Goal: Task Accomplishment & Management: Complete application form

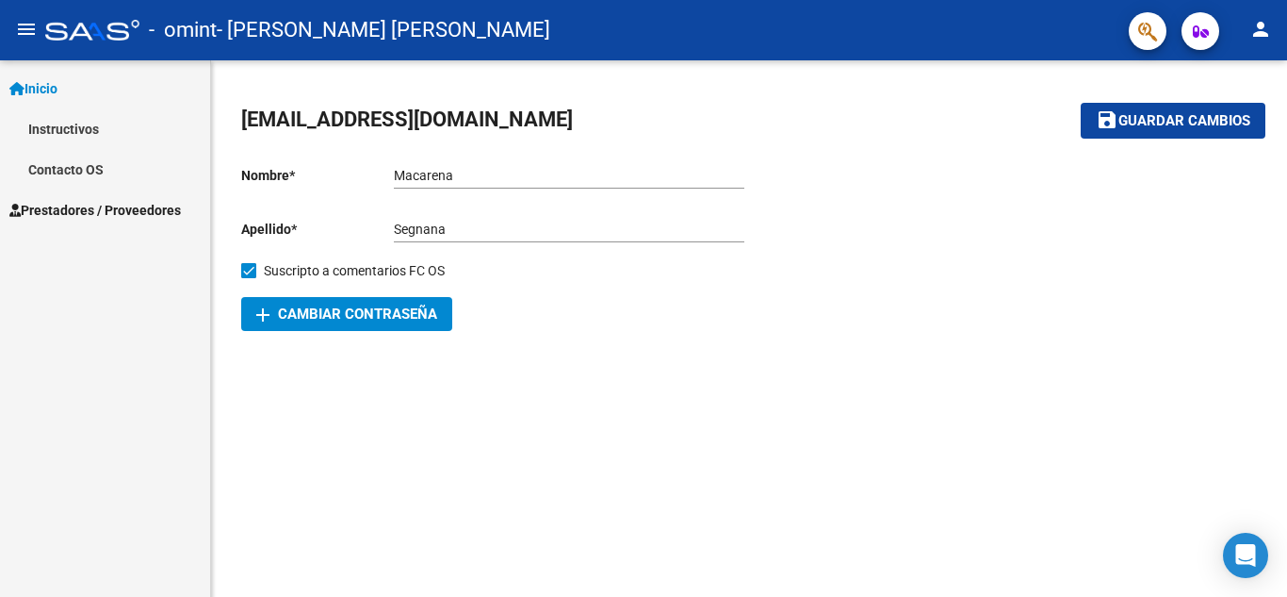
click at [49, 82] on span "Inicio" at bounding box center [33, 88] width 48 height 21
click at [1259, 34] on mat-icon "person" at bounding box center [1261, 29] width 23 height 23
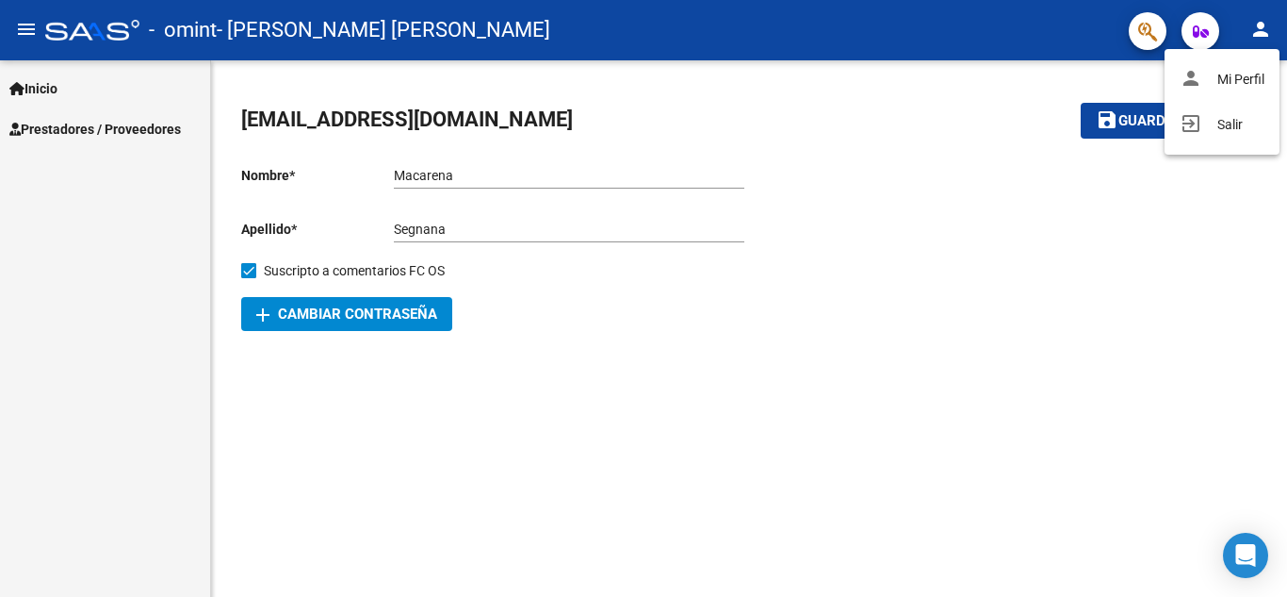
click at [1248, 76] on button "person Mi Perfil" at bounding box center [1222, 79] width 115 height 45
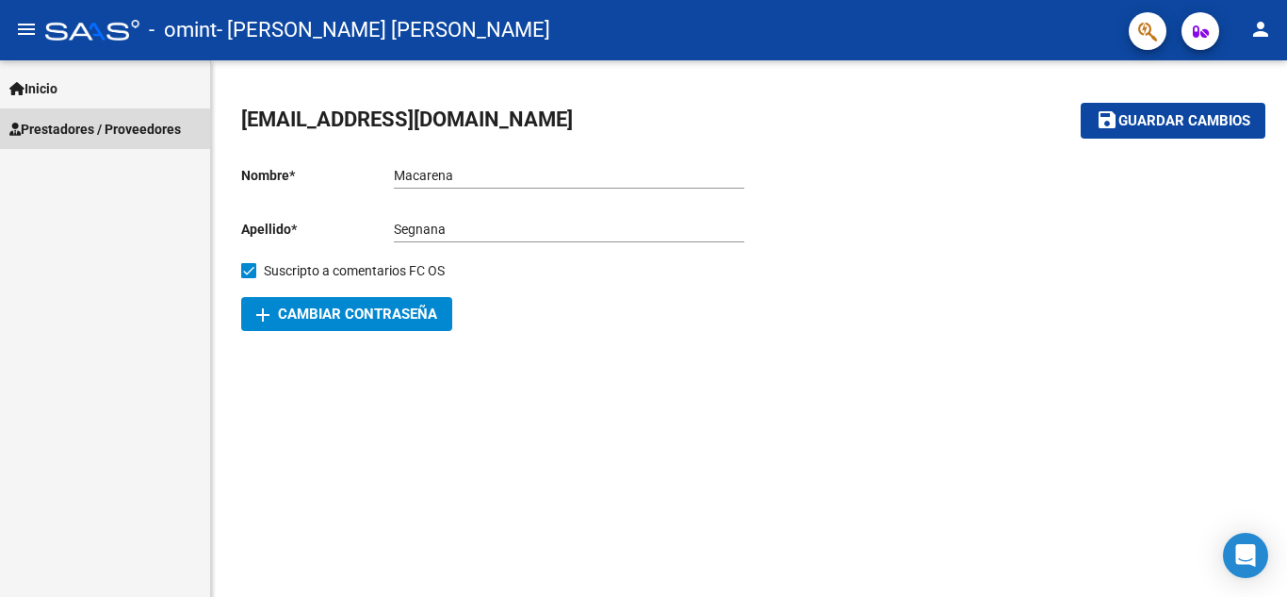
click at [110, 114] on link "Prestadores / Proveedores" at bounding box center [105, 128] width 210 height 41
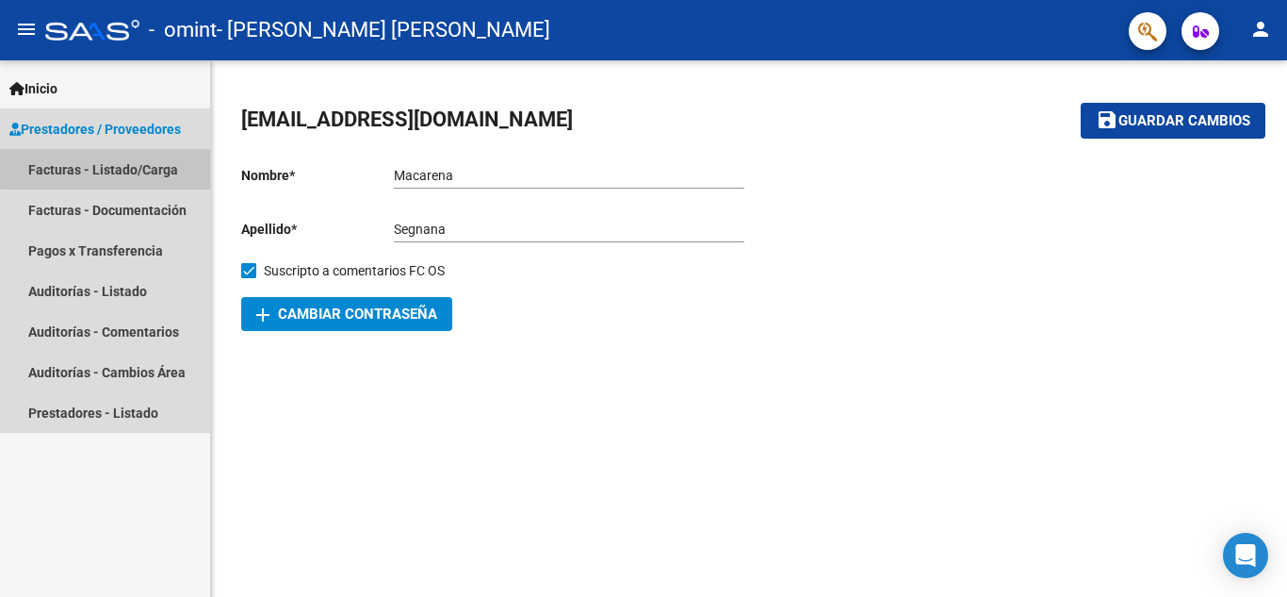
click at [131, 165] on link "Facturas - Listado/Carga" at bounding box center [105, 169] width 210 height 41
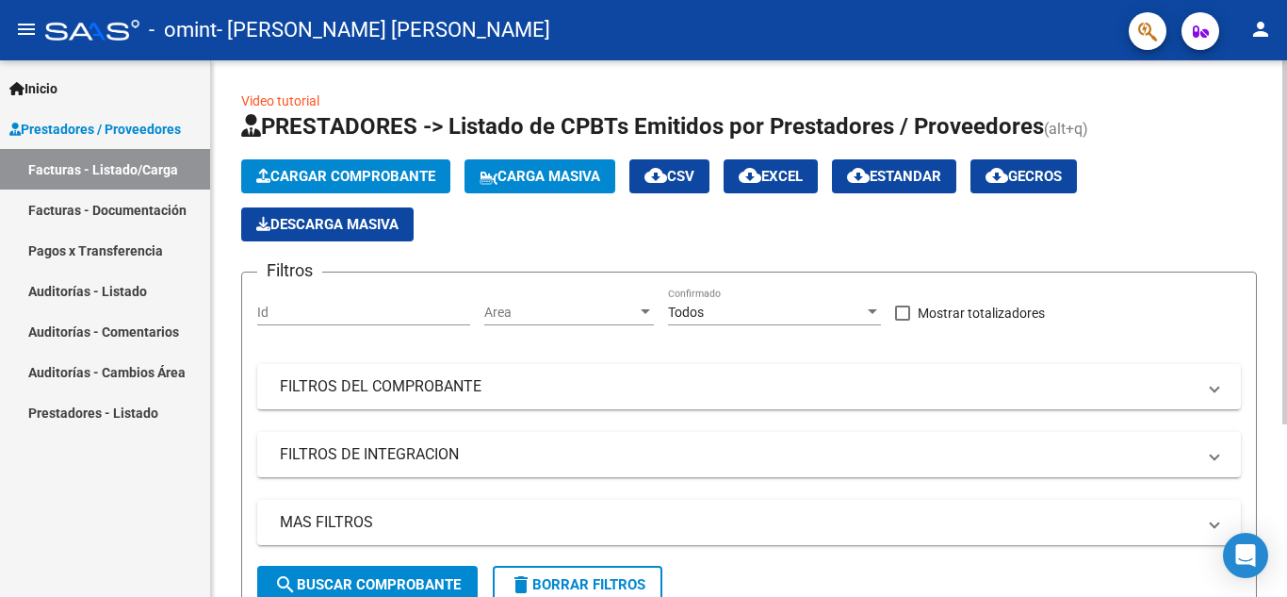
click at [340, 182] on span "Cargar Comprobante" at bounding box center [345, 176] width 179 height 17
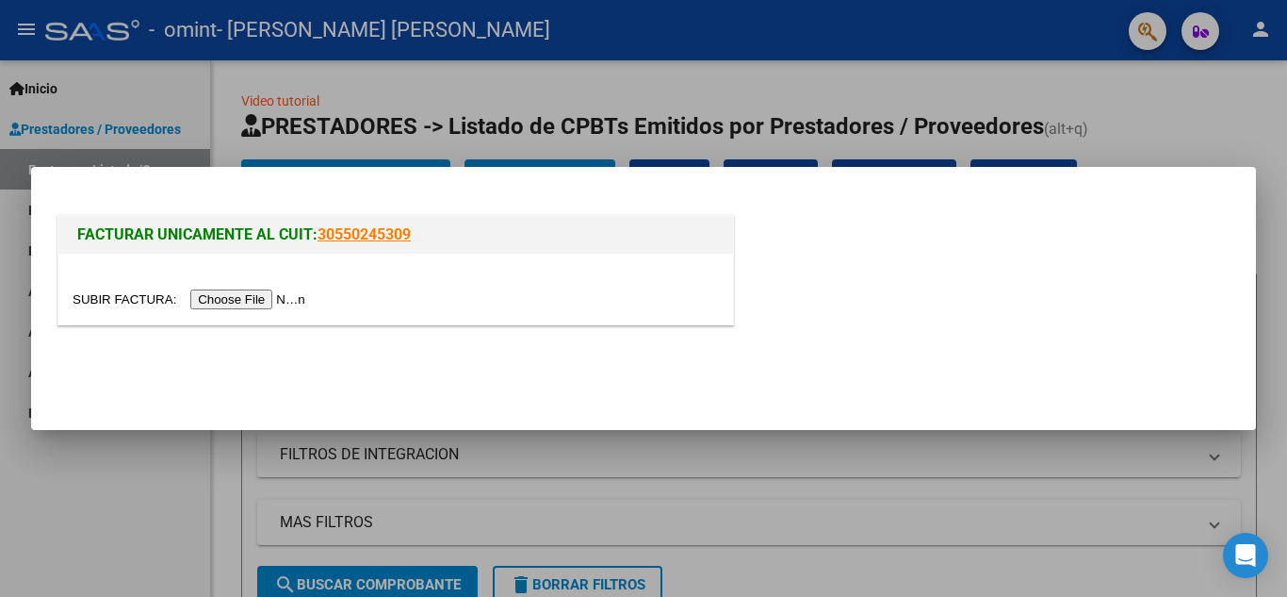
click at [280, 299] on input "file" at bounding box center [192, 299] width 238 height 20
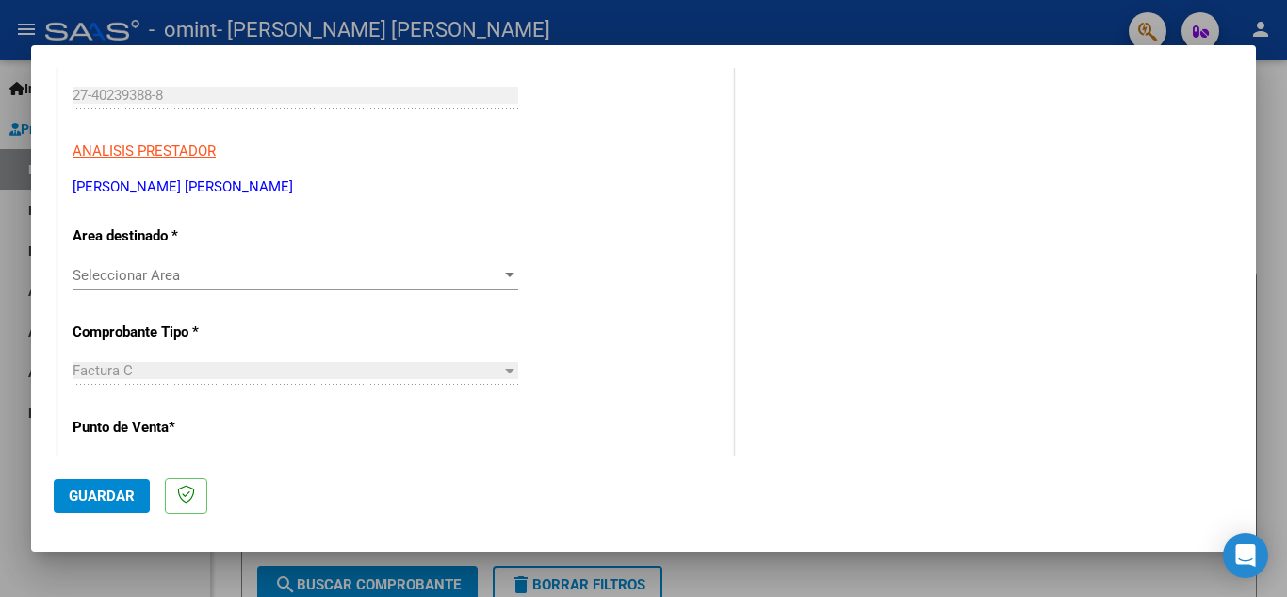
scroll to position [290, 0]
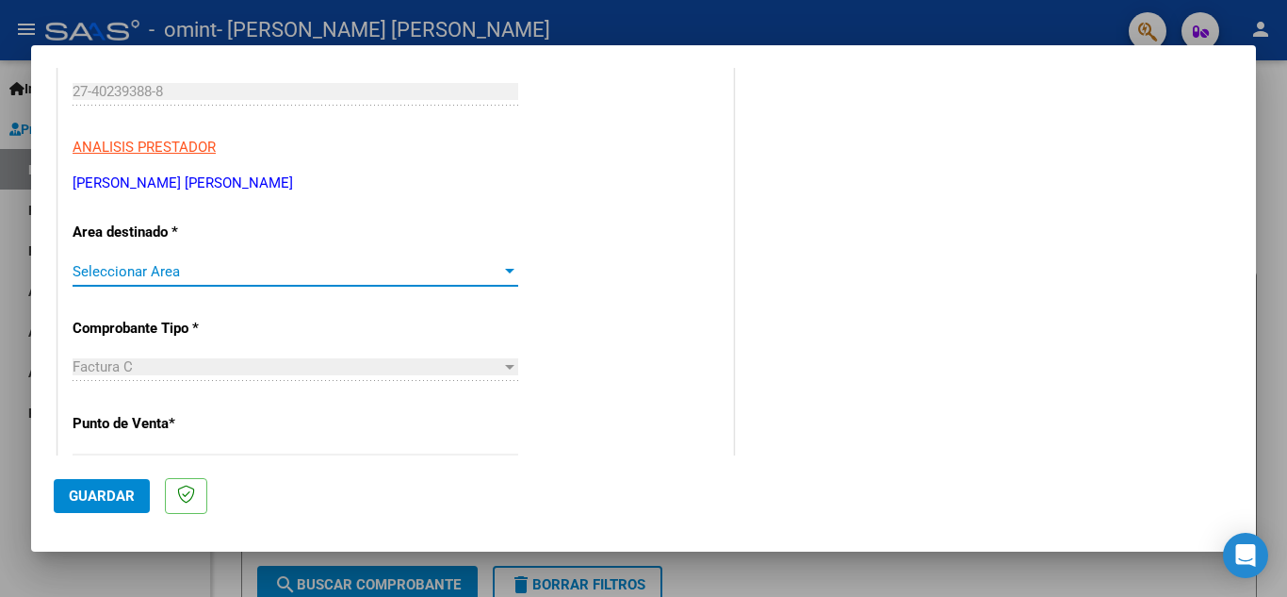
click at [505, 271] on div at bounding box center [509, 271] width 9 height 5
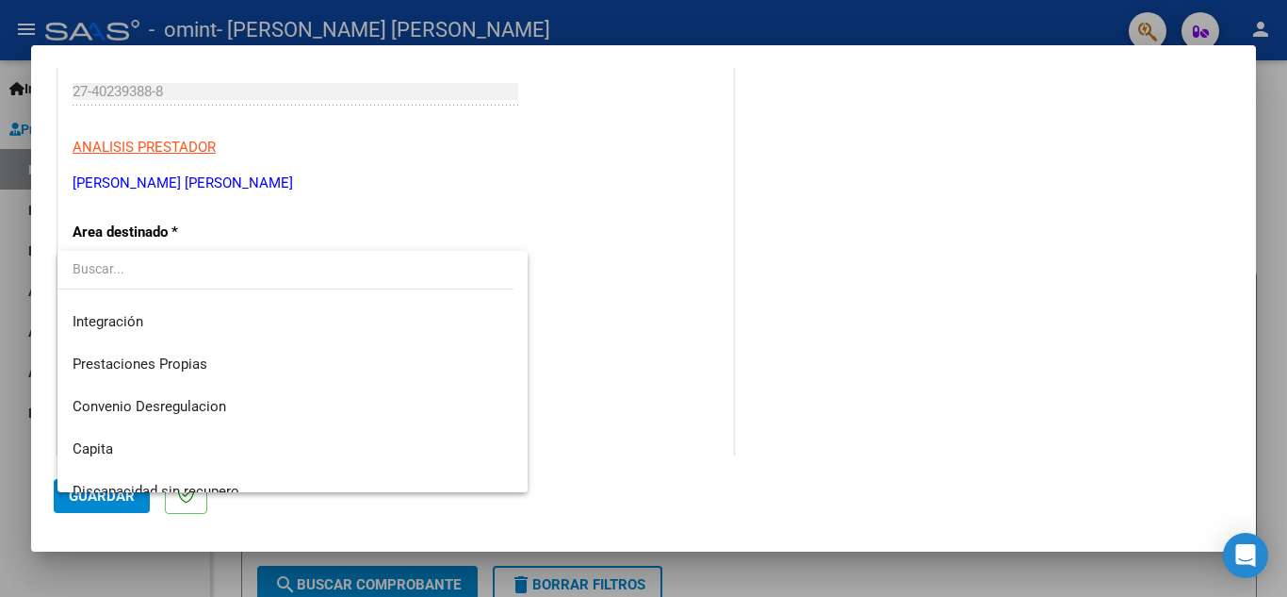
scroll to position [140, 0]
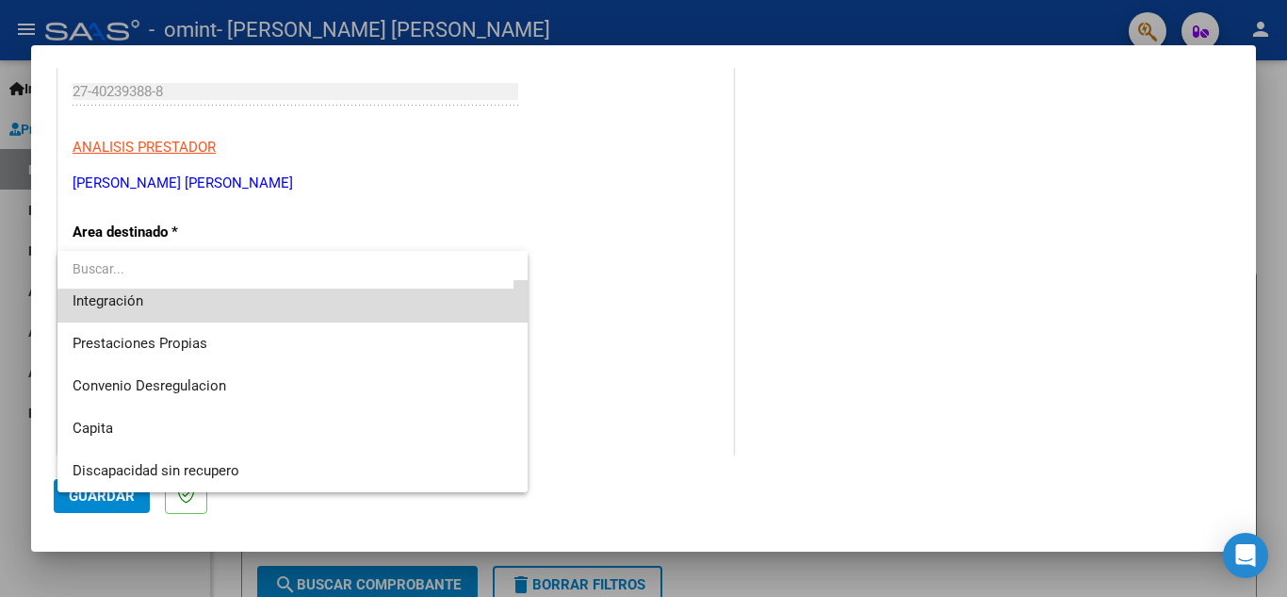
click at [297, 304] on span "Integración" at bounding box center [293, 301] width 440 height 42
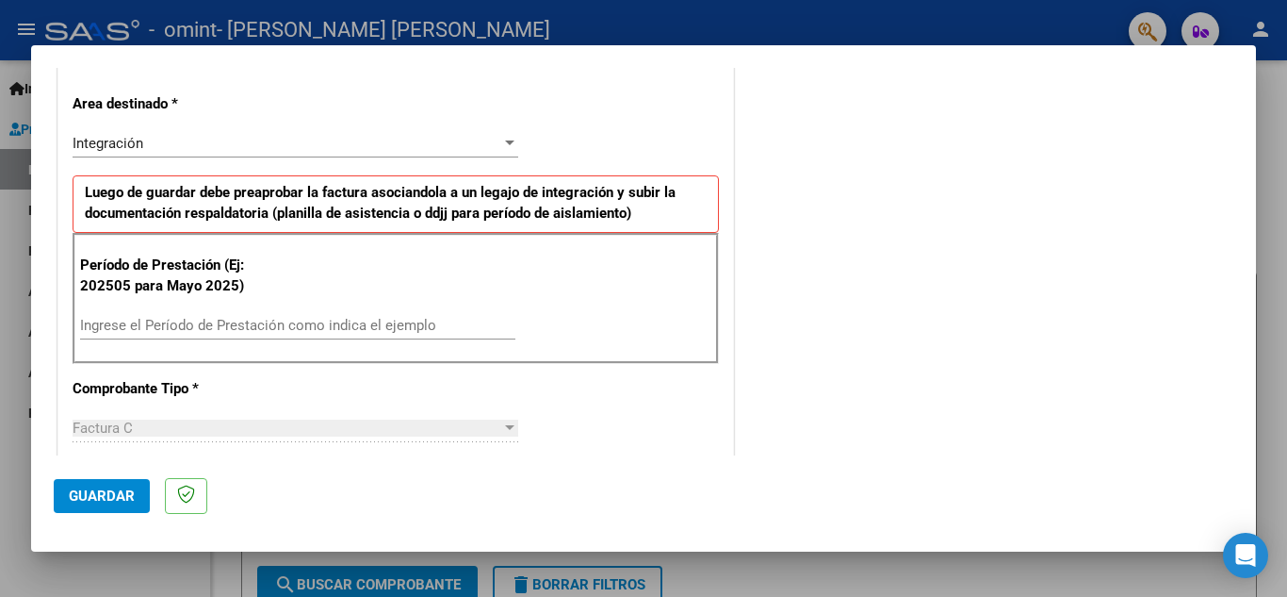
scroll to position [423, 0]
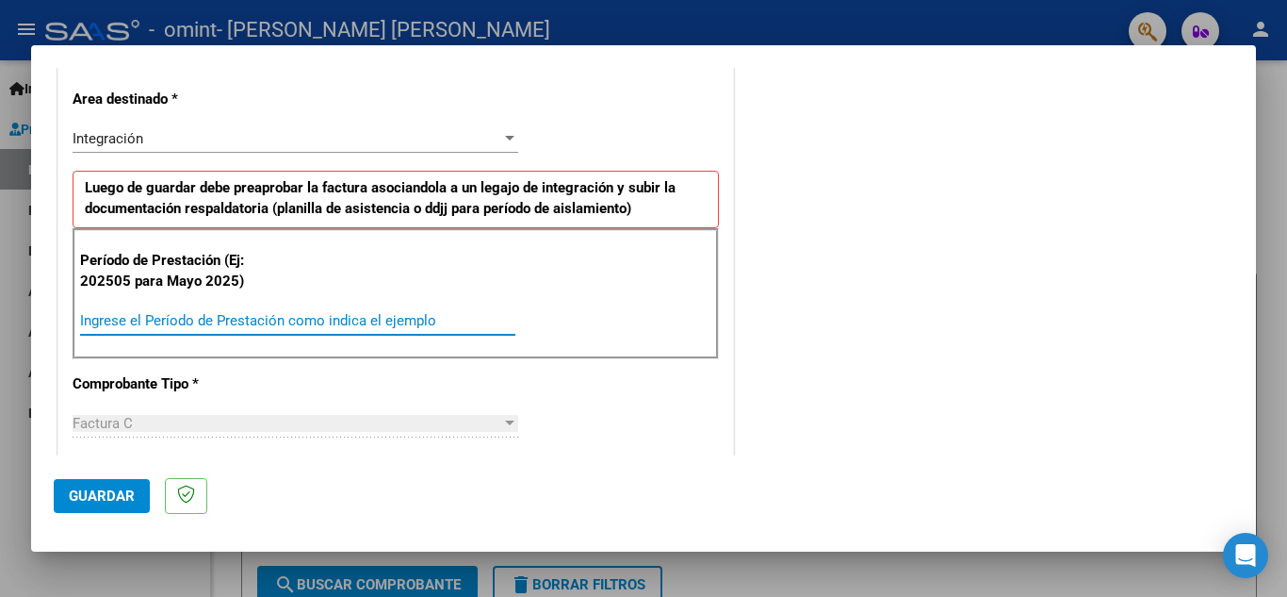
click at [331, 316] on input "Ingrese el Período de Prestación como indica el ejemplo" at bounding box center [297, 320] width 435 height 17
type input "202509"
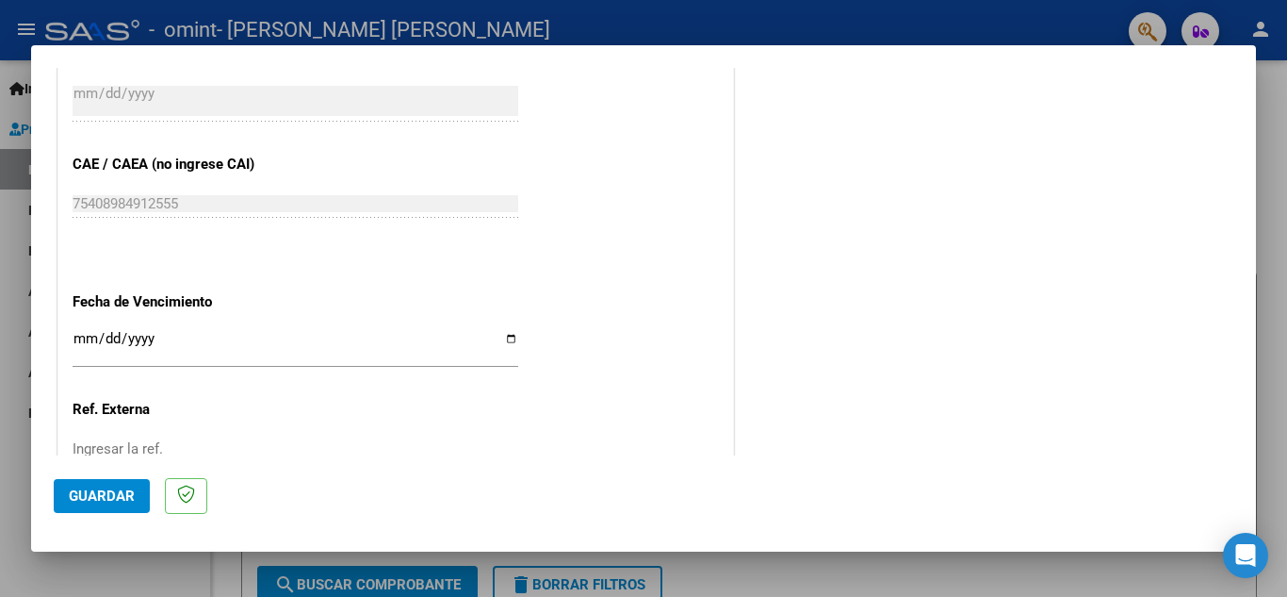
scroll to position [1271, 0]
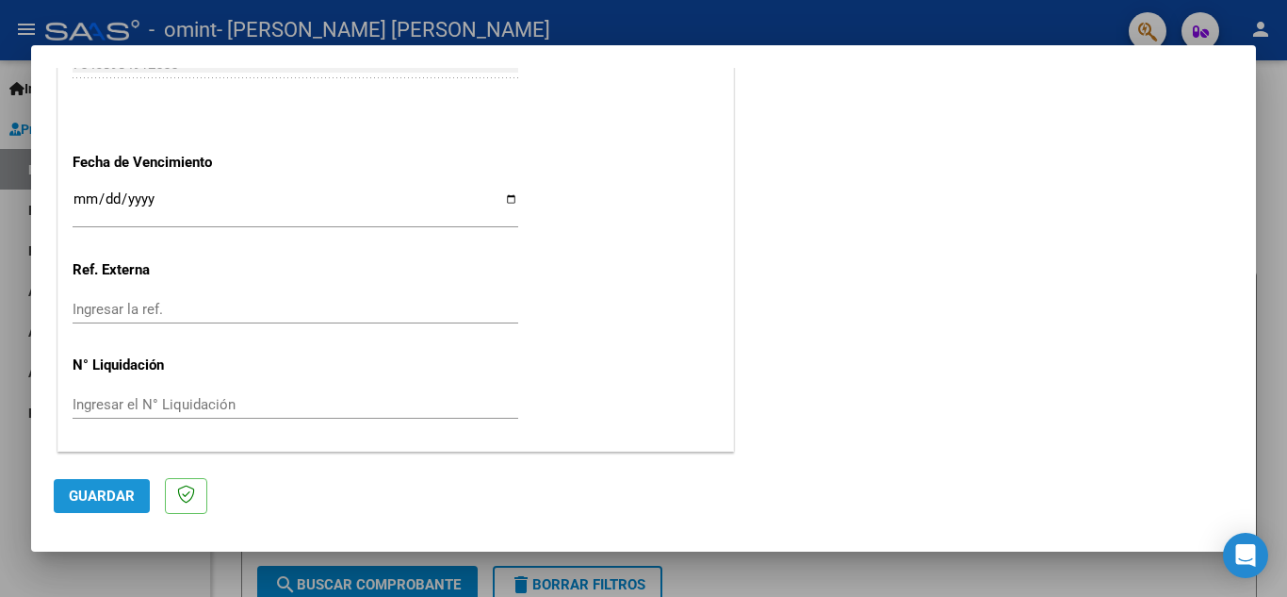
click at [101, 500] on span "Guardar" at bounding box center [102, 495] width 66 height 17
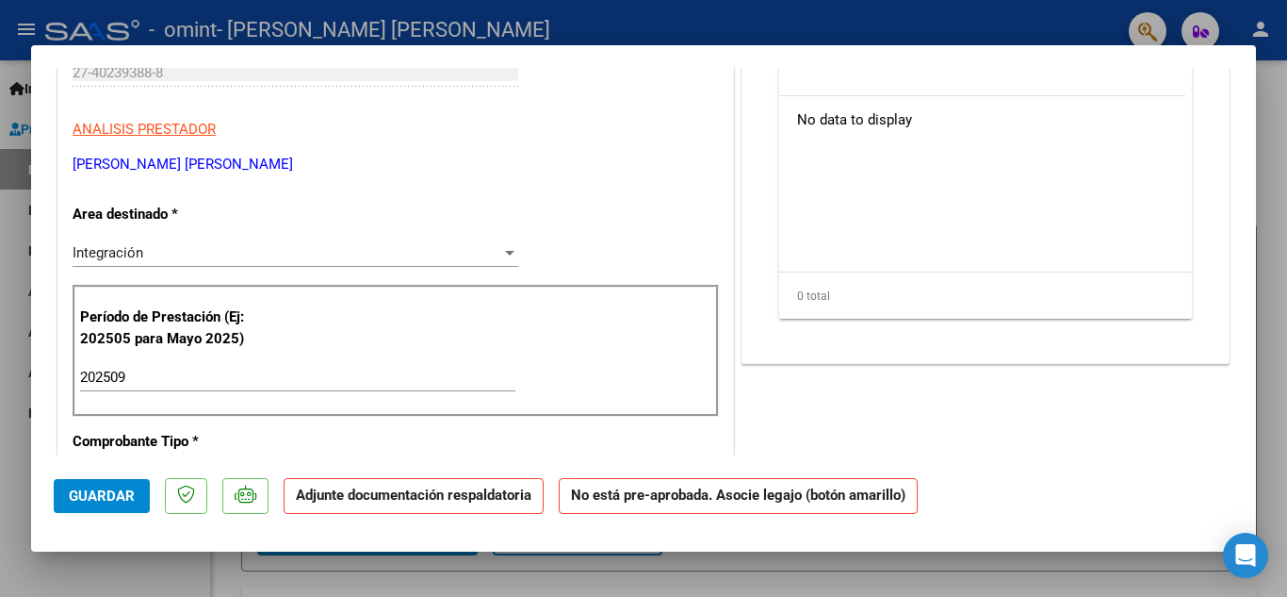
scroll to position [0, 0]
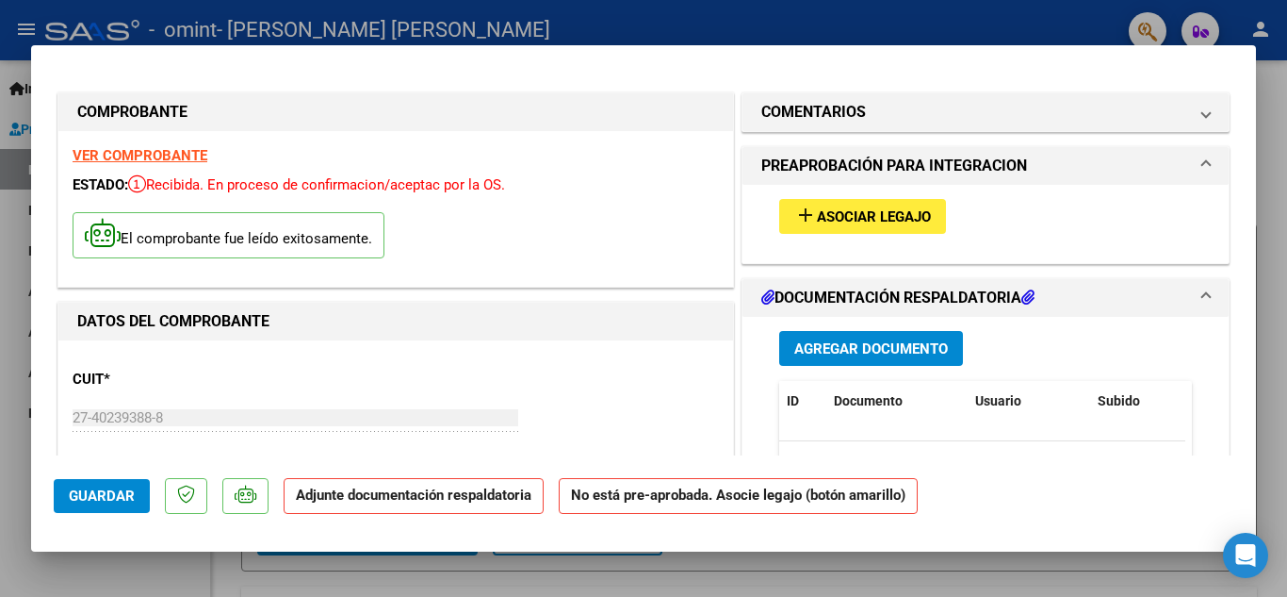
click at [1188, 160] on span "PREAPROBACIÓN PARA INTEGRACION" at bounding box center [982, 166] width 441 height 23
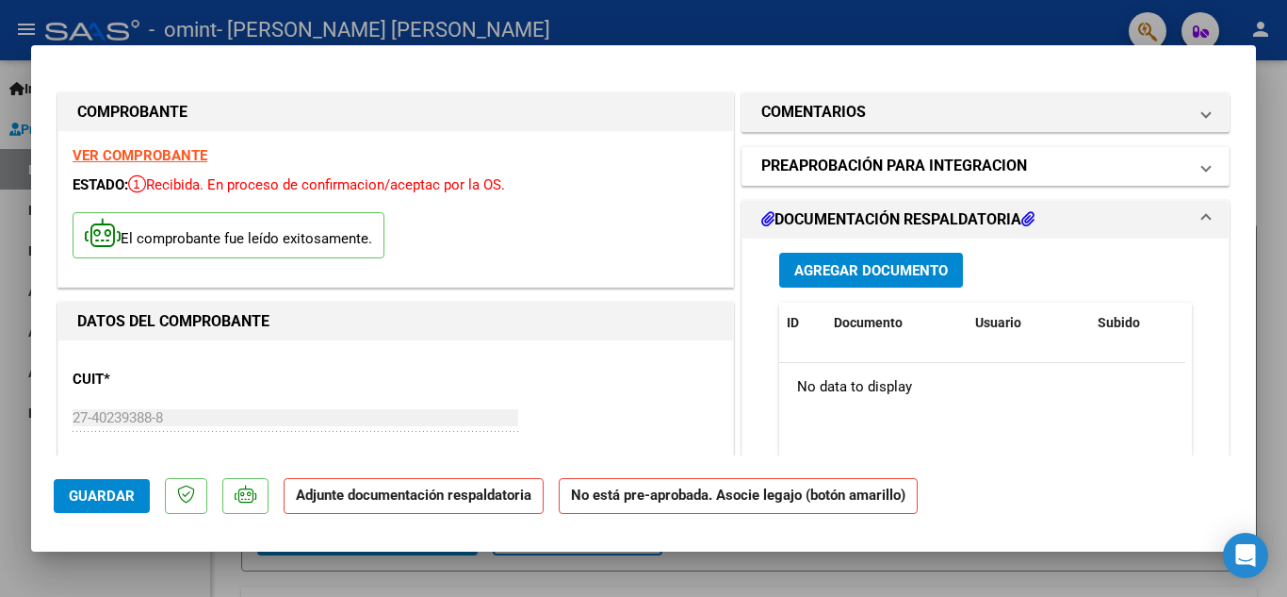
click at [1203, 160] on span at bounding box center [1207, 166] width 8 height 23
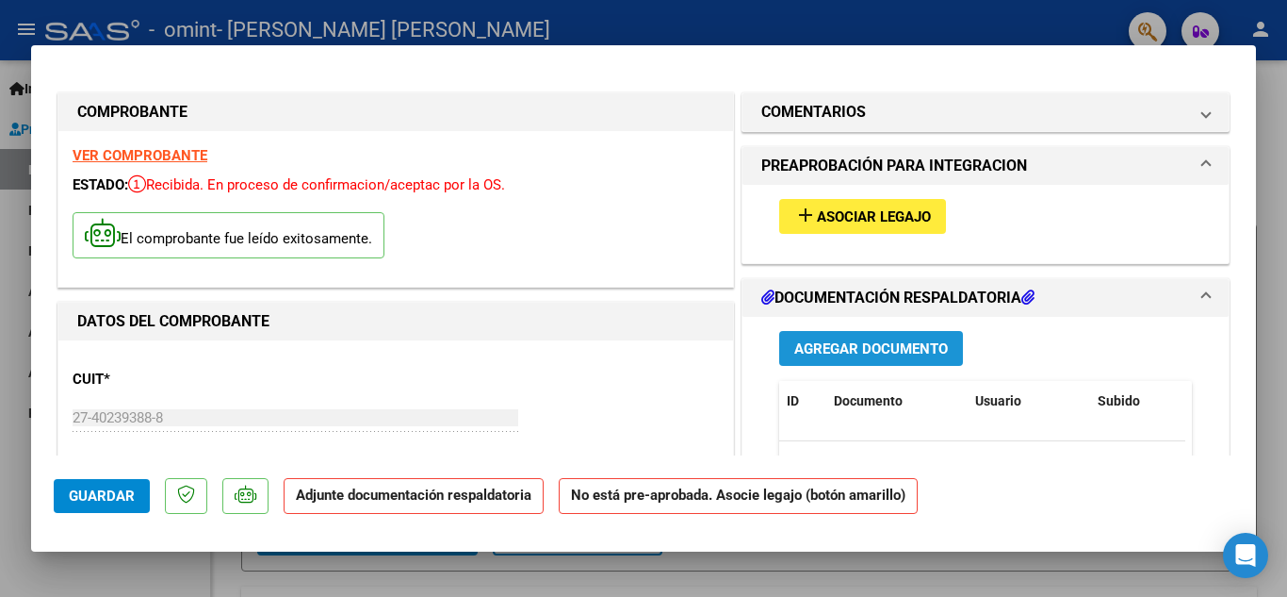
click at [881, 338] on button "Agregar Documento" at bounding box center [871, 348] width 184 height 35
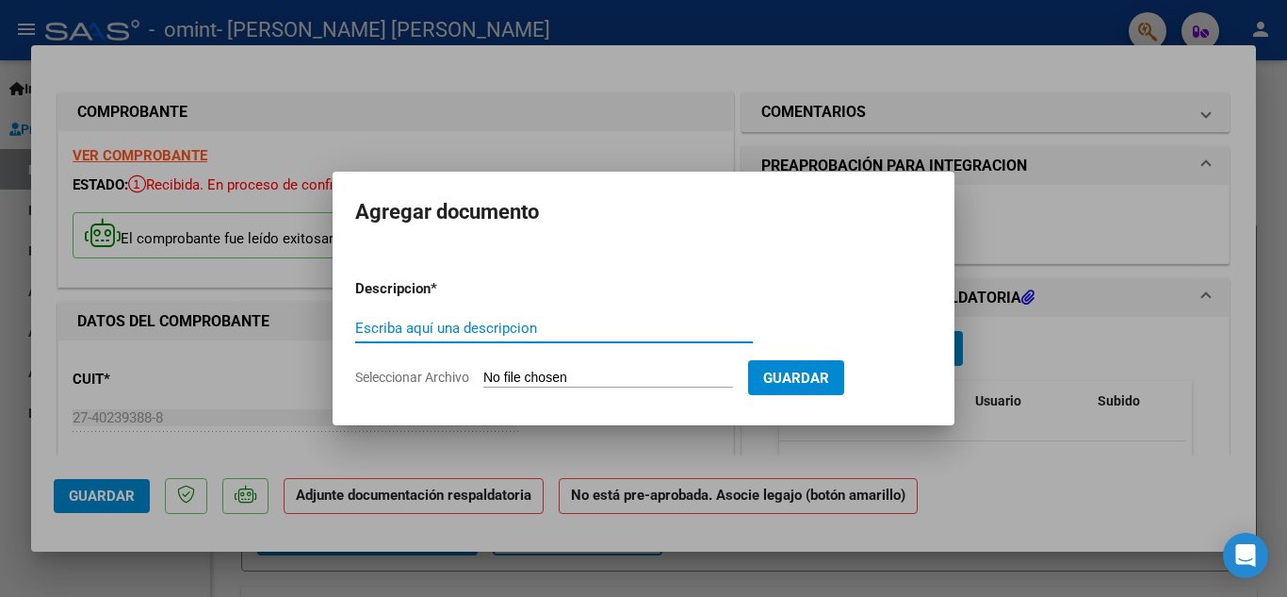
click at [685, 376] on input "Seleccionar Archivo" at bounding box center [609, 378] width 250 height 18
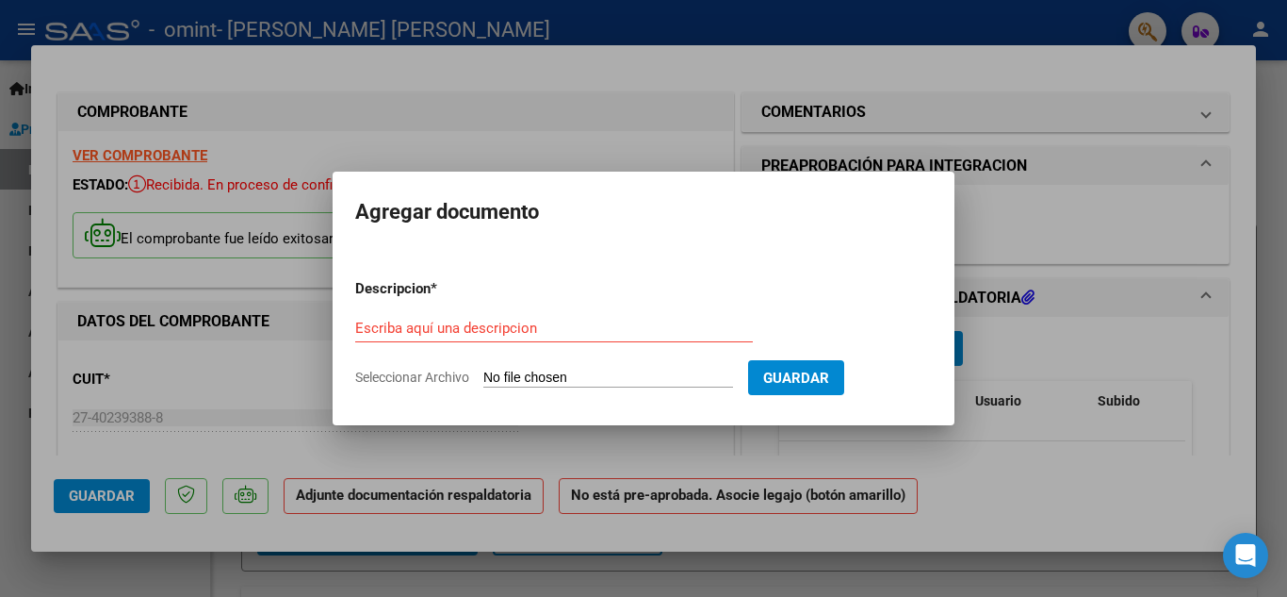
type input "C:\fakepath\PLANILLA DE ASISTENCIA SEPTIEMBRE [PERSON_NAME] P..pdf"
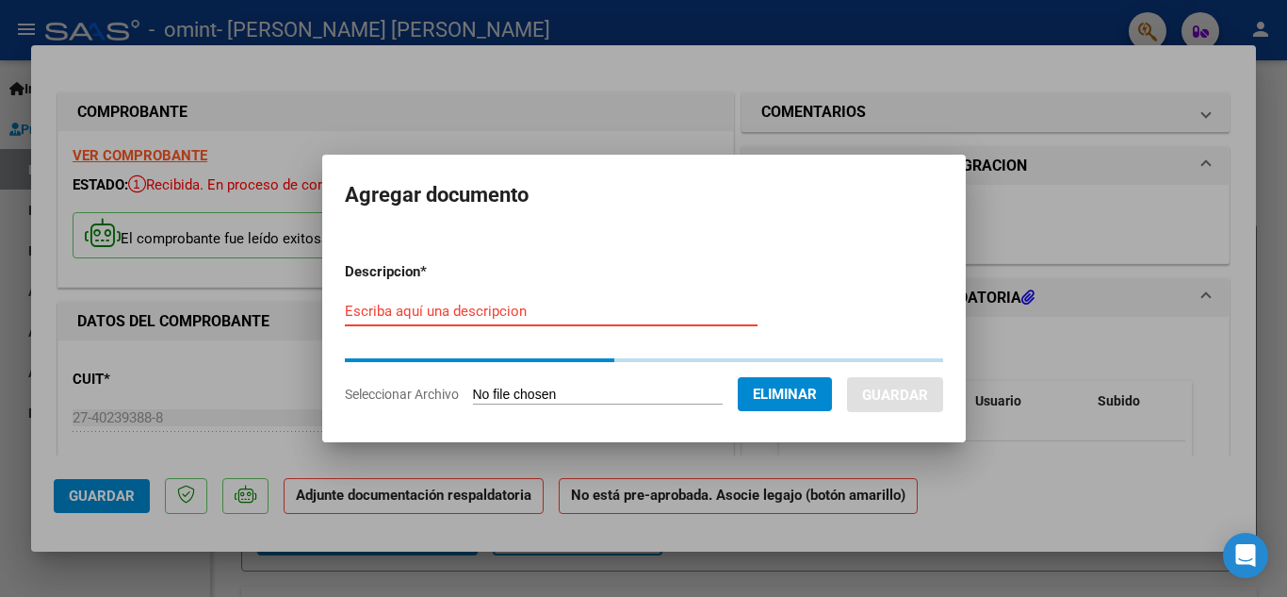
click at [582, 316] on input "Escriba aquí una descripcion" at bounding box center [551, 311] width 413 height 17
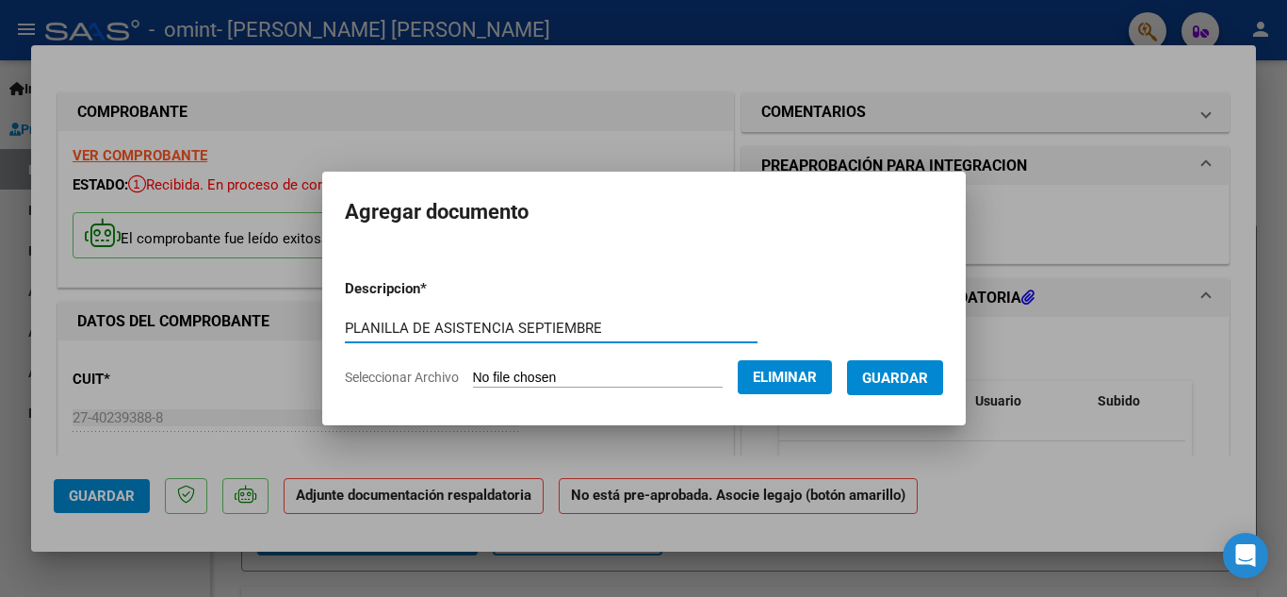
type input "PLANILLA DE ASISTENCIA SEPTIEMBRE"
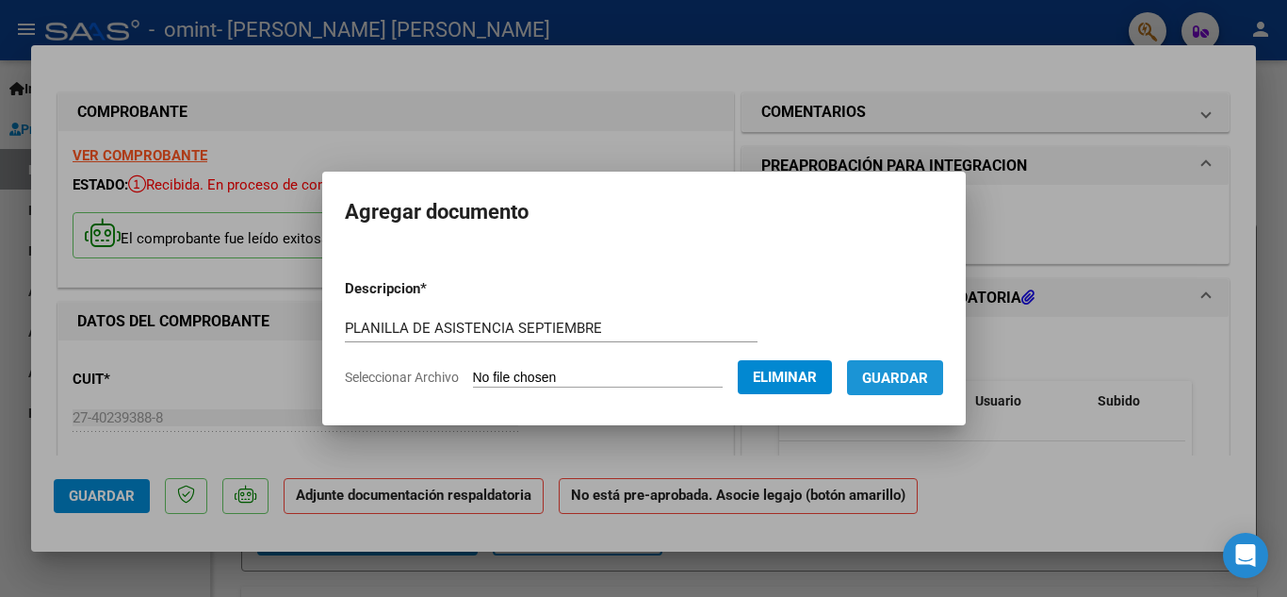
click at [906, 385] on span "Guardar" at bounding box center [895, 377] width 66 height 17
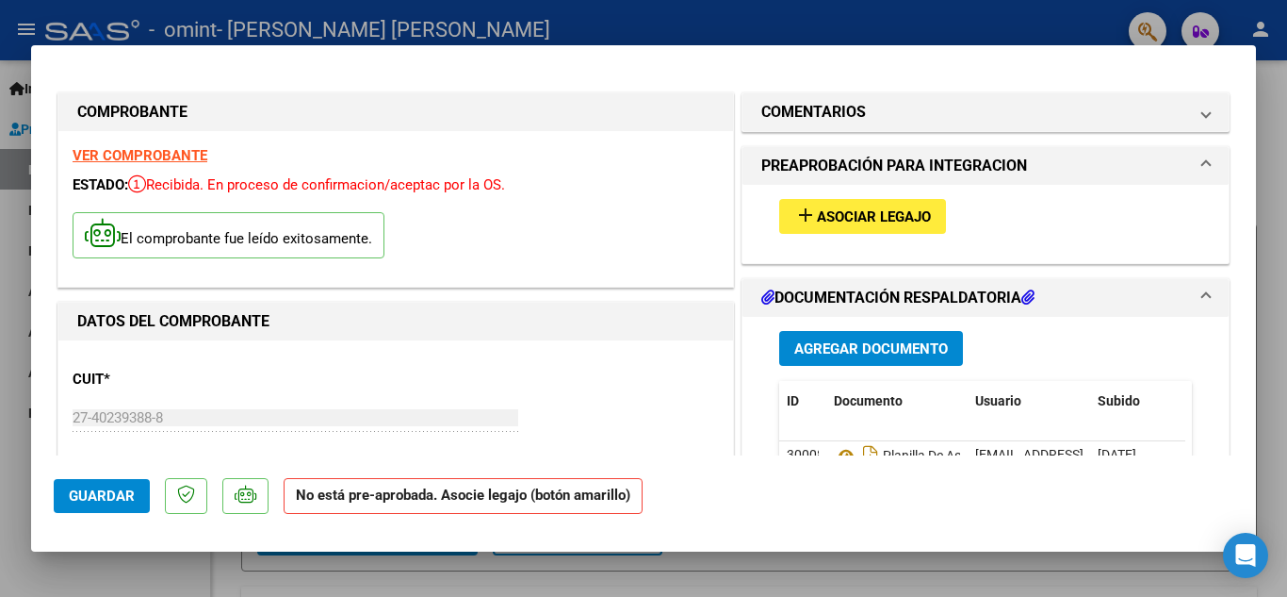
click at [1186, 156] on span "PREAPROBACIÓN PARA INTEGRACION" at bounding box center [982, 166] width 441 height 23
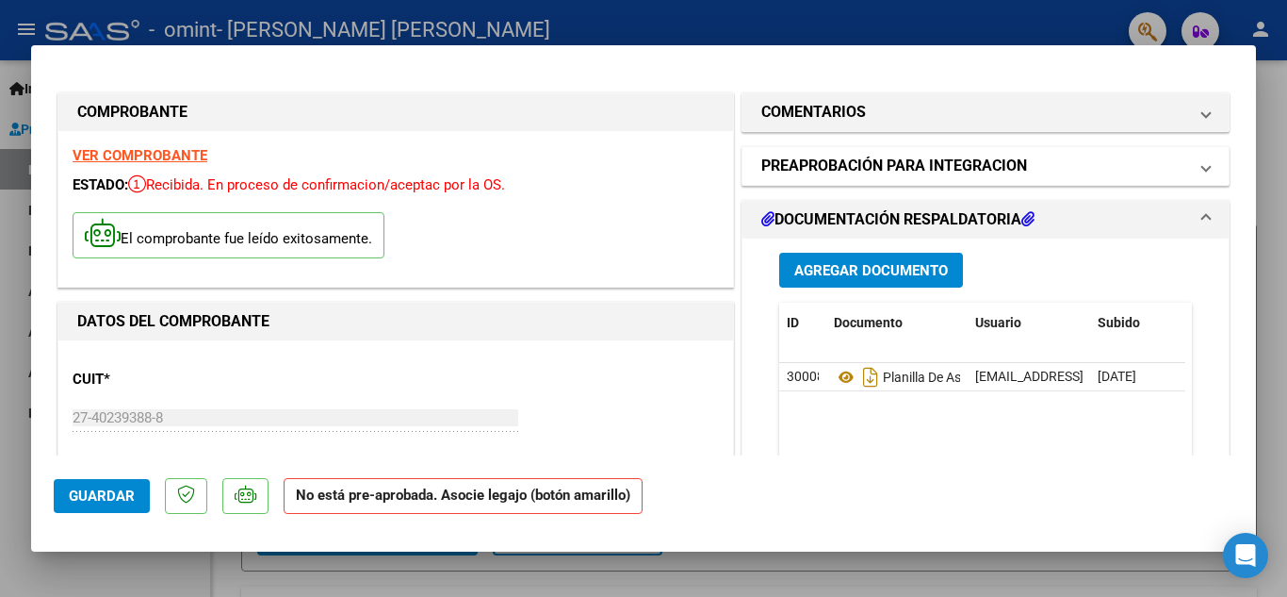
click at [1186, 156] on span "PREAPROBACIÓN PARA INTEGRACION" at bounding box center [982, 166] width 441 height 23
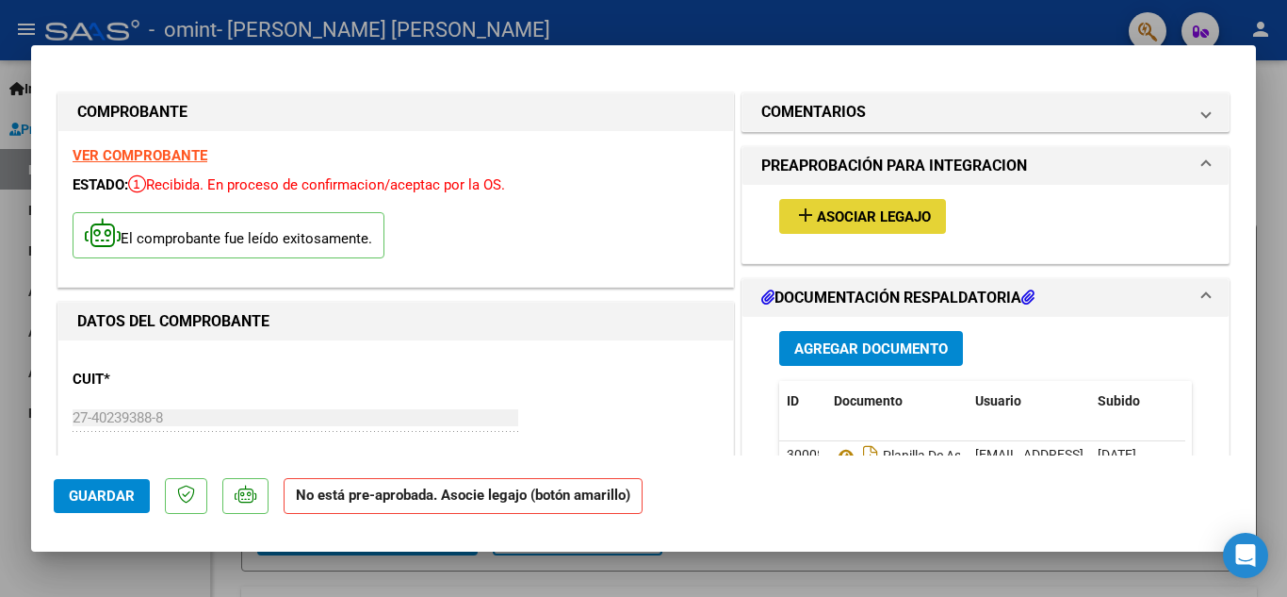
click at [862, 223] on span "Asociar Legajo" at bounding box center [874, 216] width 114 height 17
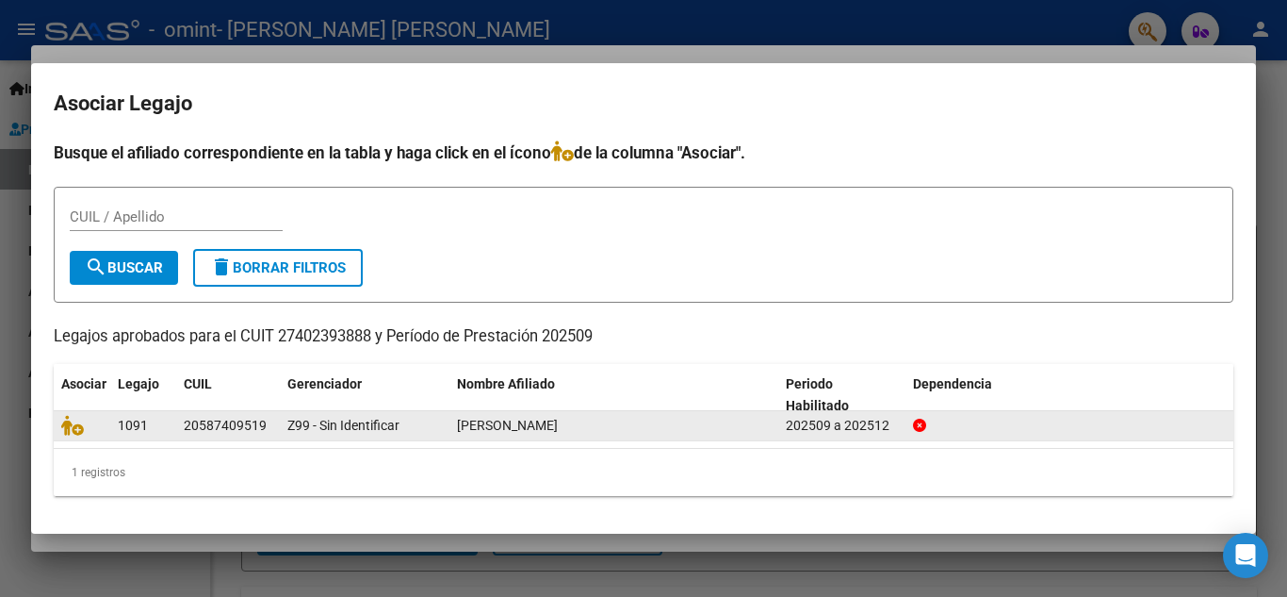
click at [533, 424] on span "[PERSON_NAME]" at bounding box center [507, 425] width 101 height 15
click at [72, 429] on icon at bounding box center [72, 425] width 23 height 21
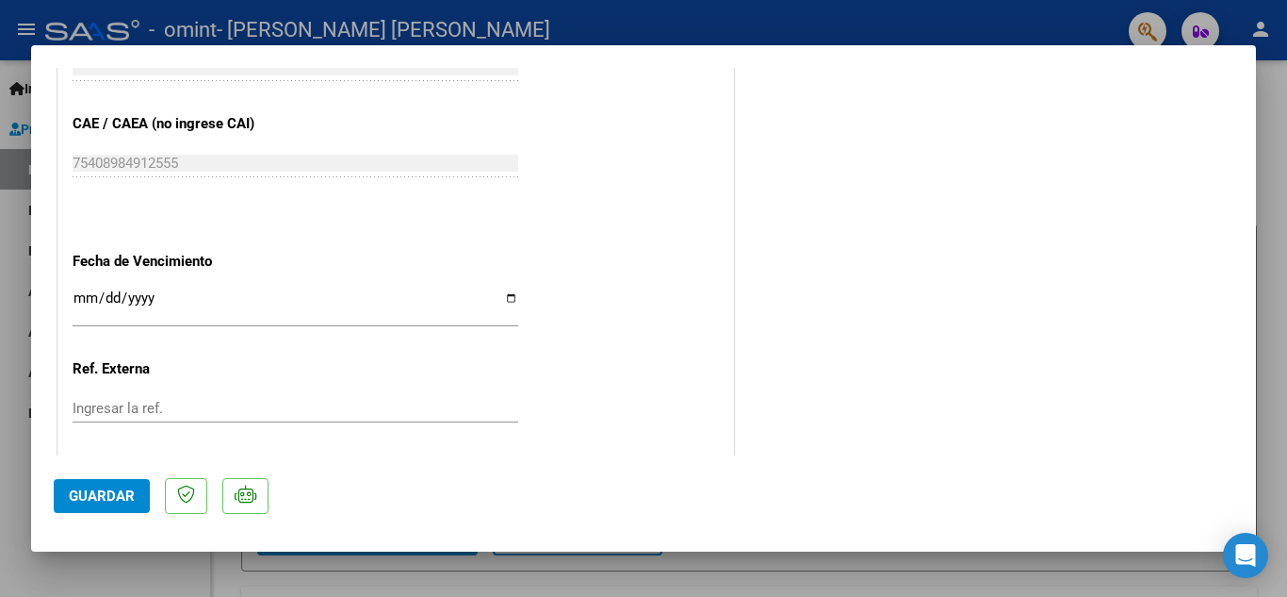
scroll to position [1300, 0]
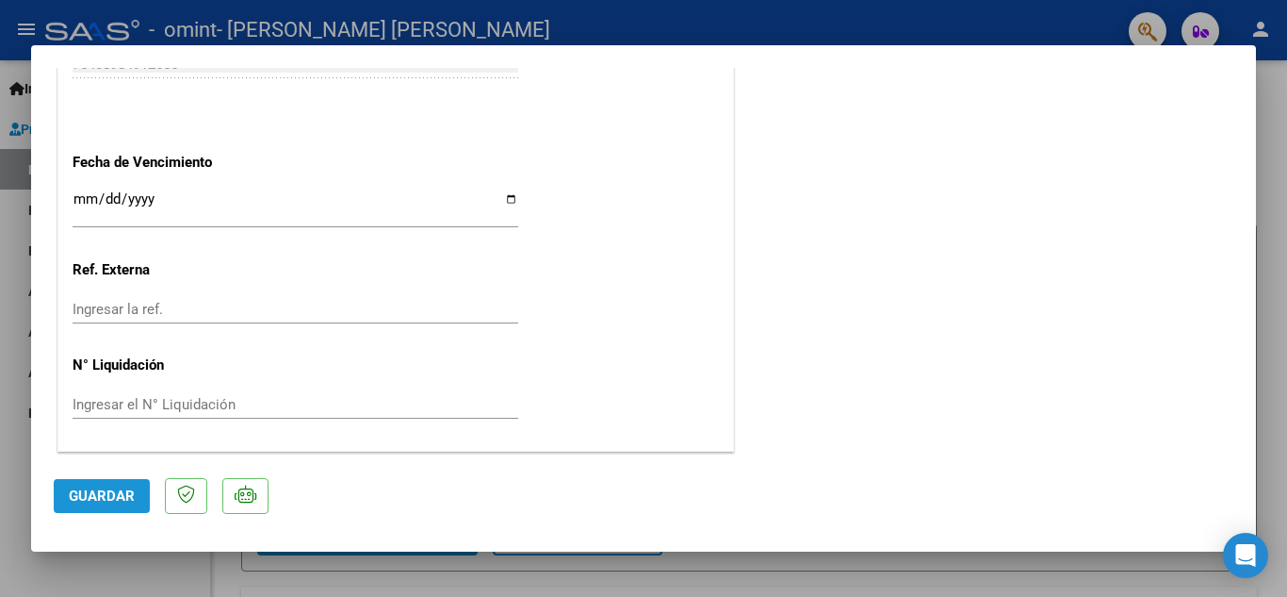
click at [133, 492] on span "Guardar" at bounding box center [102, 495] width 66 height 17
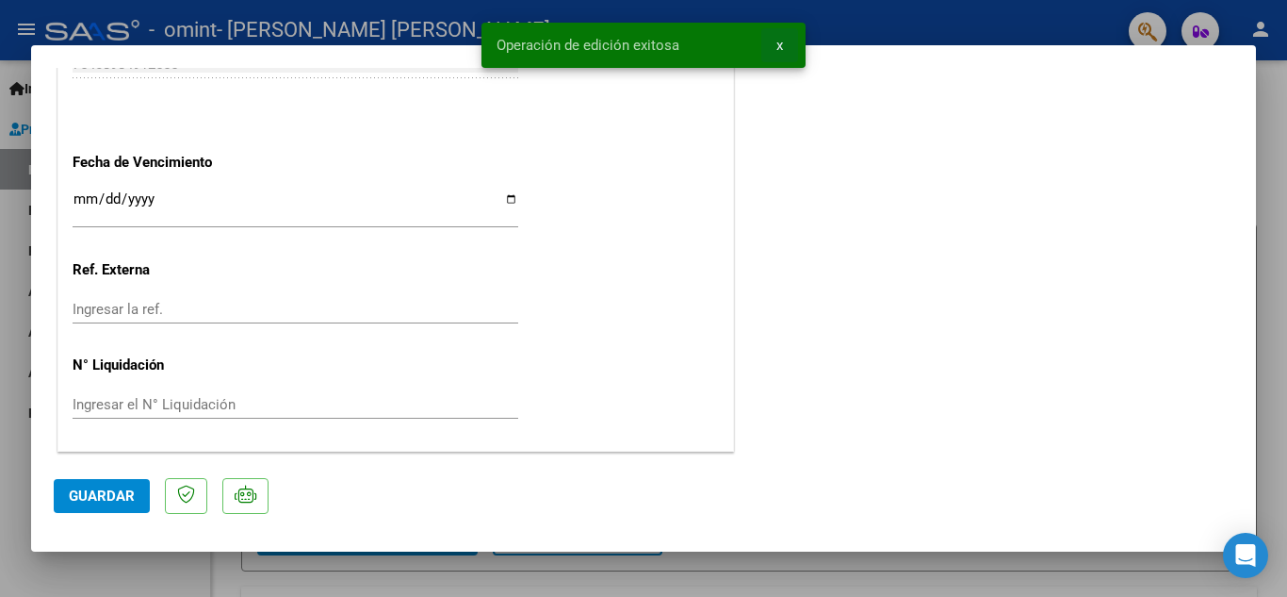
click at [775, 38] on button "x" at bounding box center [780, 45] width 37 height 34
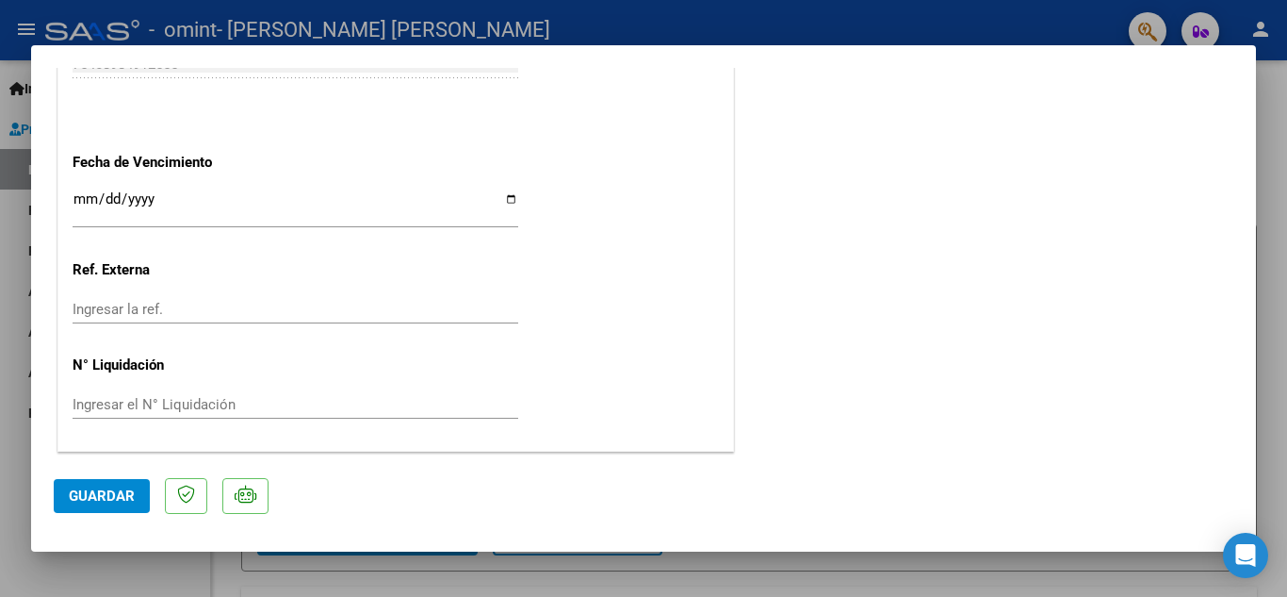
type input "$ 0,00"
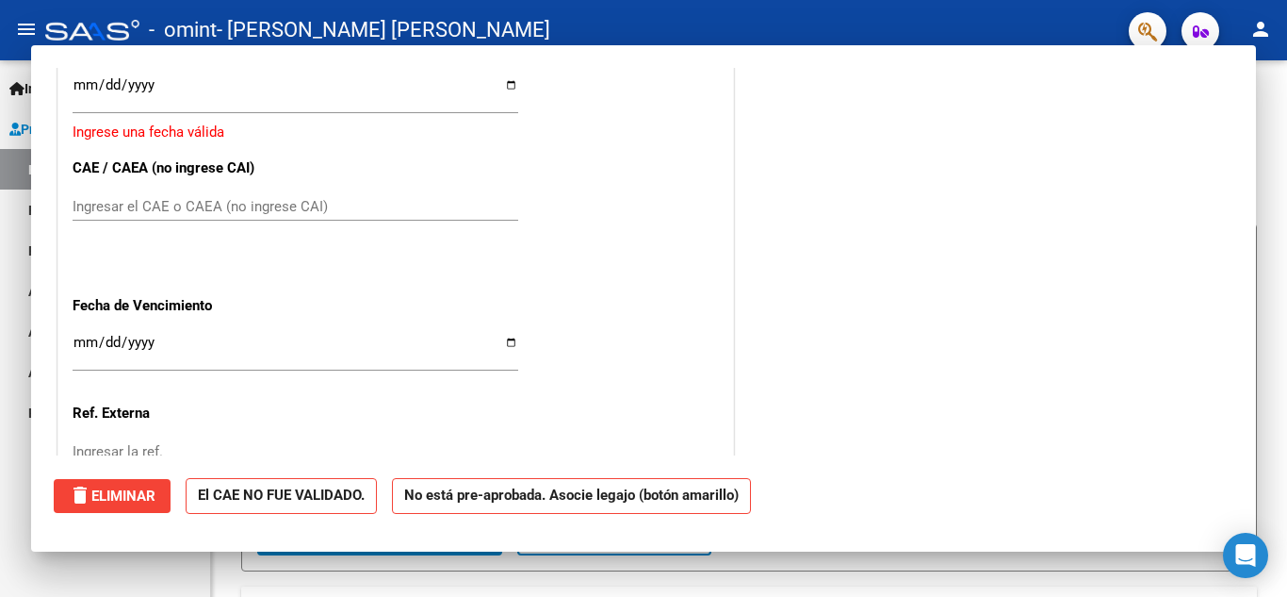
scroll to position [0, 0]
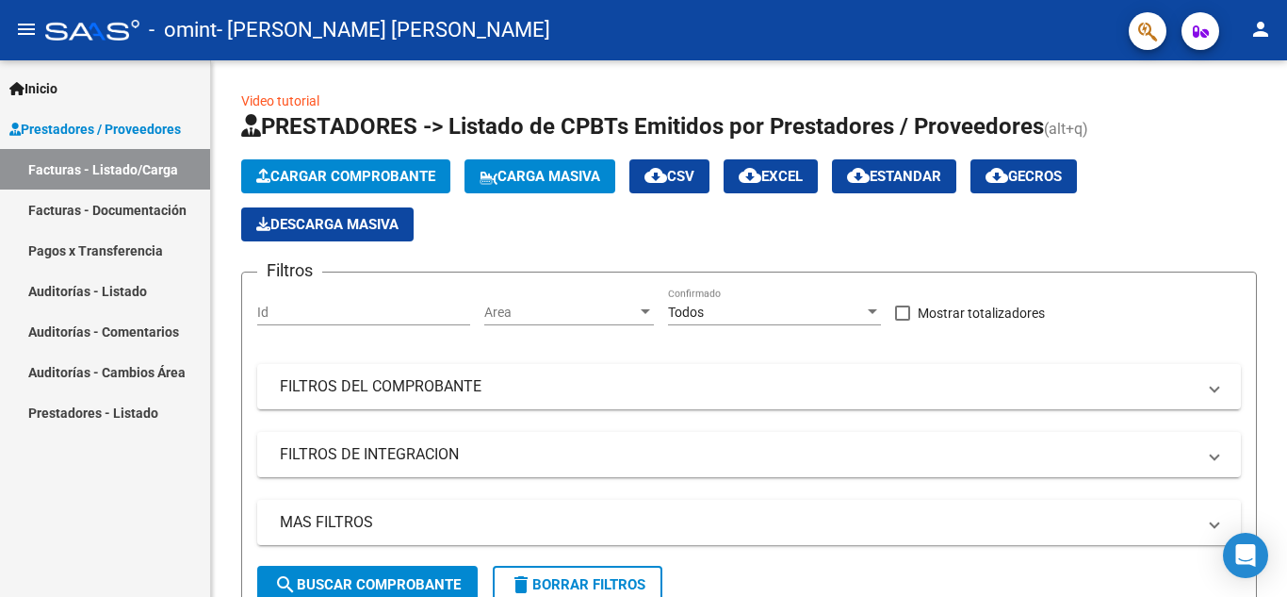
click at [74, 214] on link "Facturas - Documentación" at bounding box center [105, 209] width 210 height 41
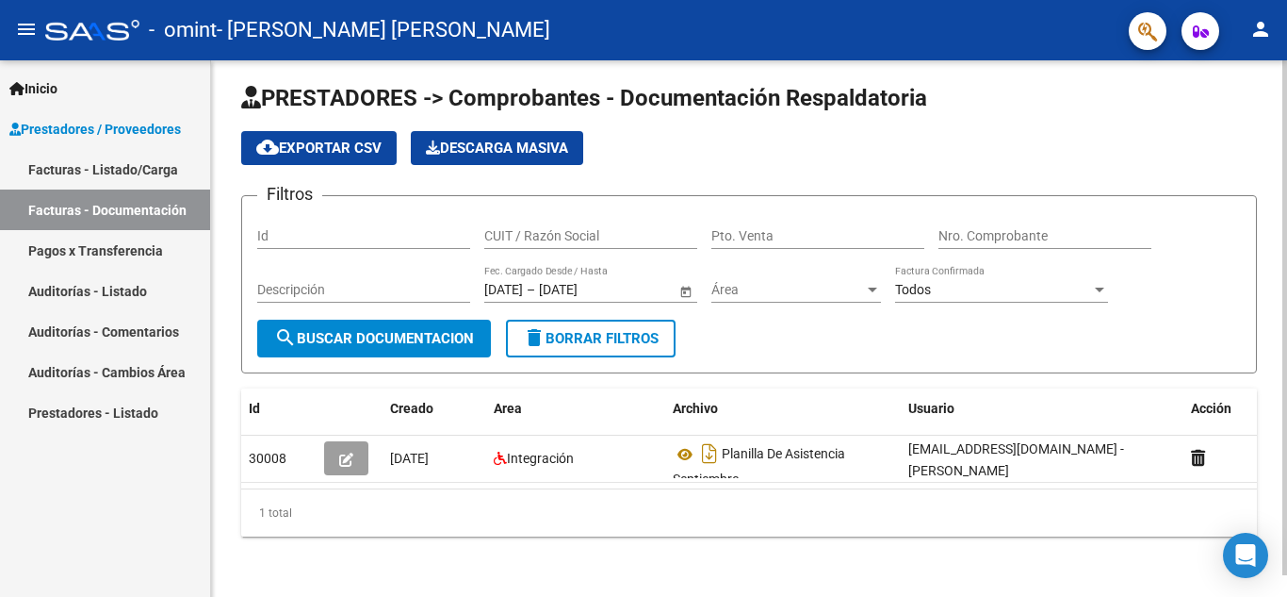
scroll to position [16, 0]
click at [1287, 267] on div at bounding box center [1285, 339] width 5 height 515
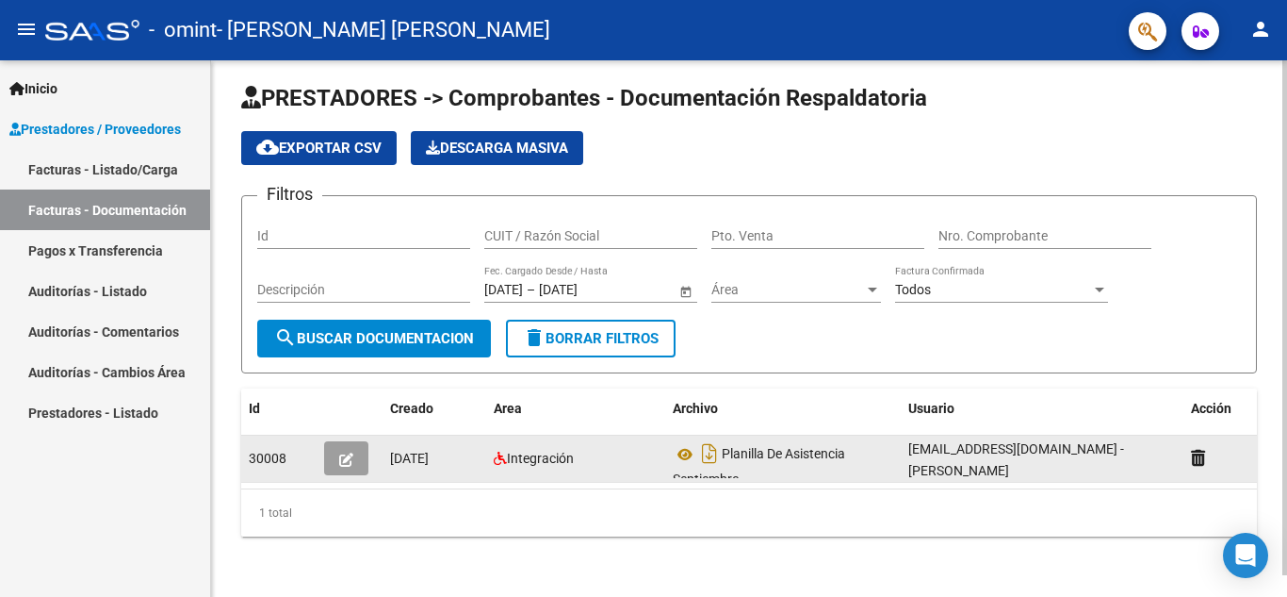
click at [353, 452] on icon "button" at bounding box center [346, 459] width 14 height 14
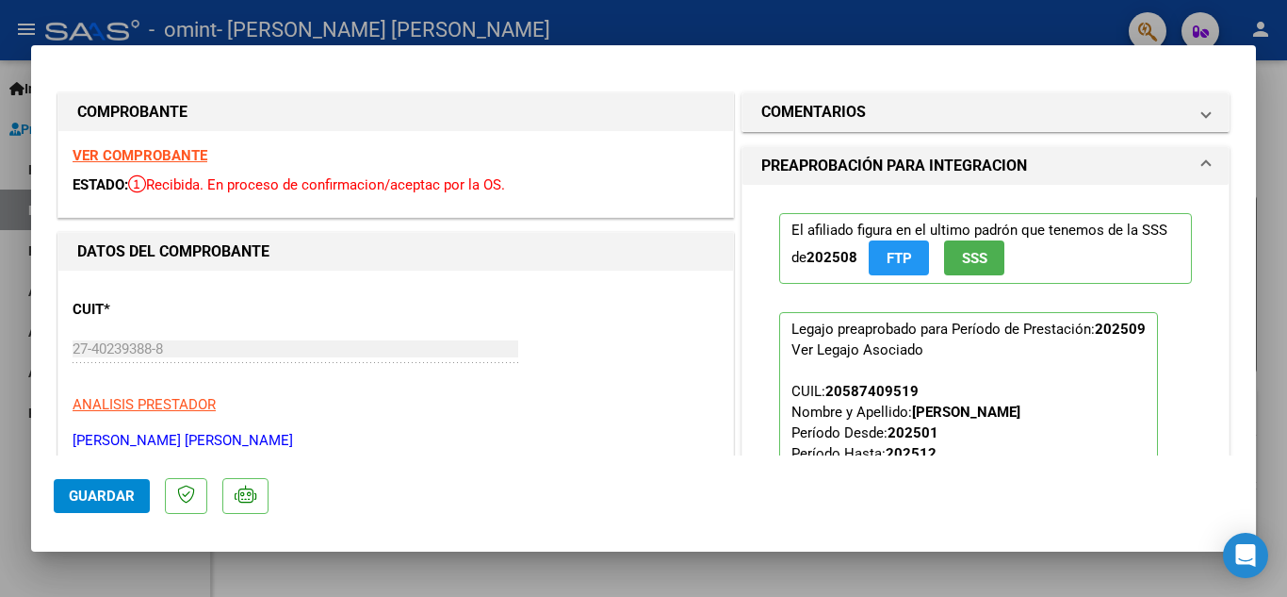
click at [156, 152] on strong "VER COMPROBANTE" at bounding box center [140, 155] width 135 height 17
type input "$ 0,00"
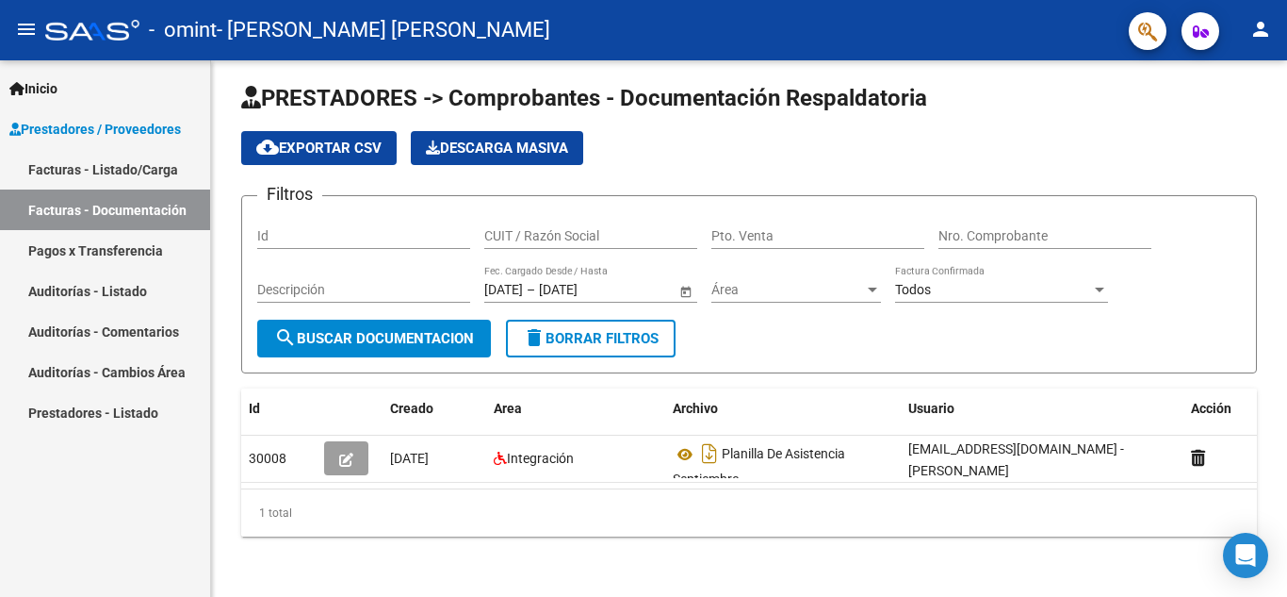
click at [52, 98] on span "Inicio" at bounding box center [33, 88] width 48 height 21
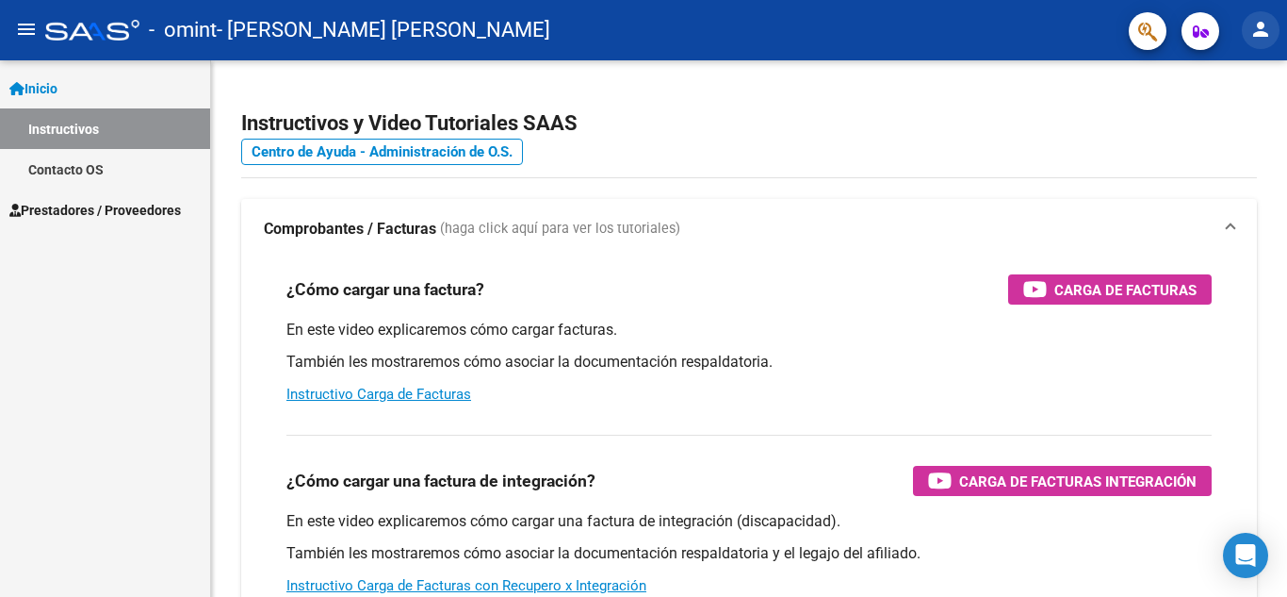
click at [1255, 36] on mat-icon "person" at bounding box center [1261, 29] width 23 height 23
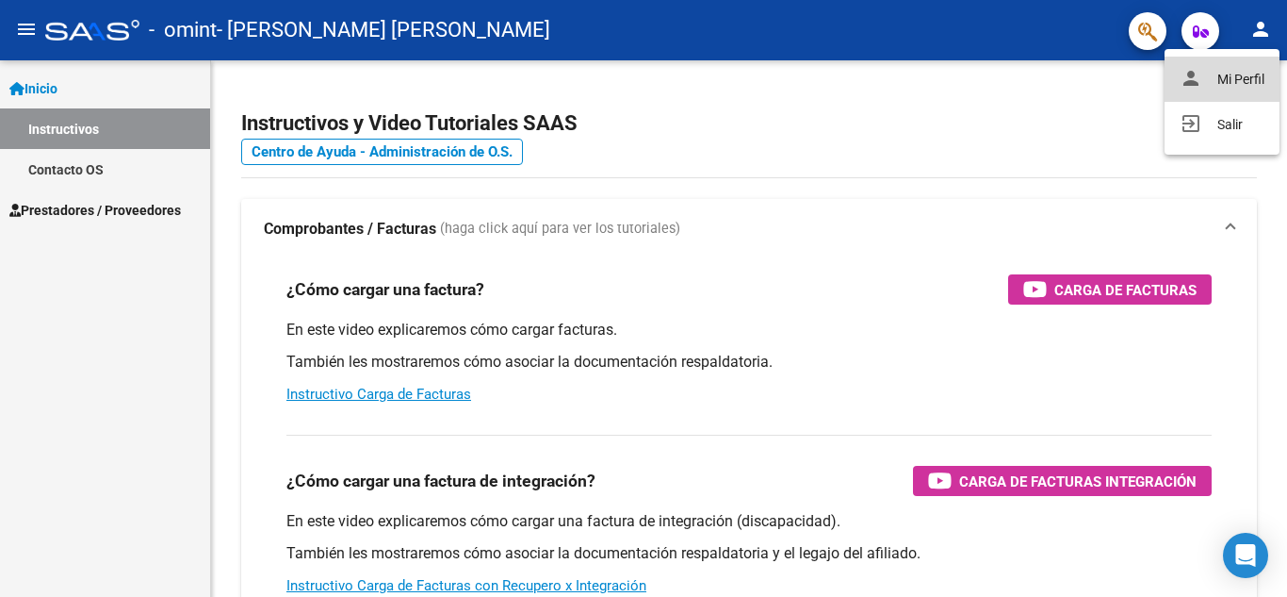
click at [1244, 85] on button "person Mi Perfil" at bounding box center [1222, 79] width 115 height 45
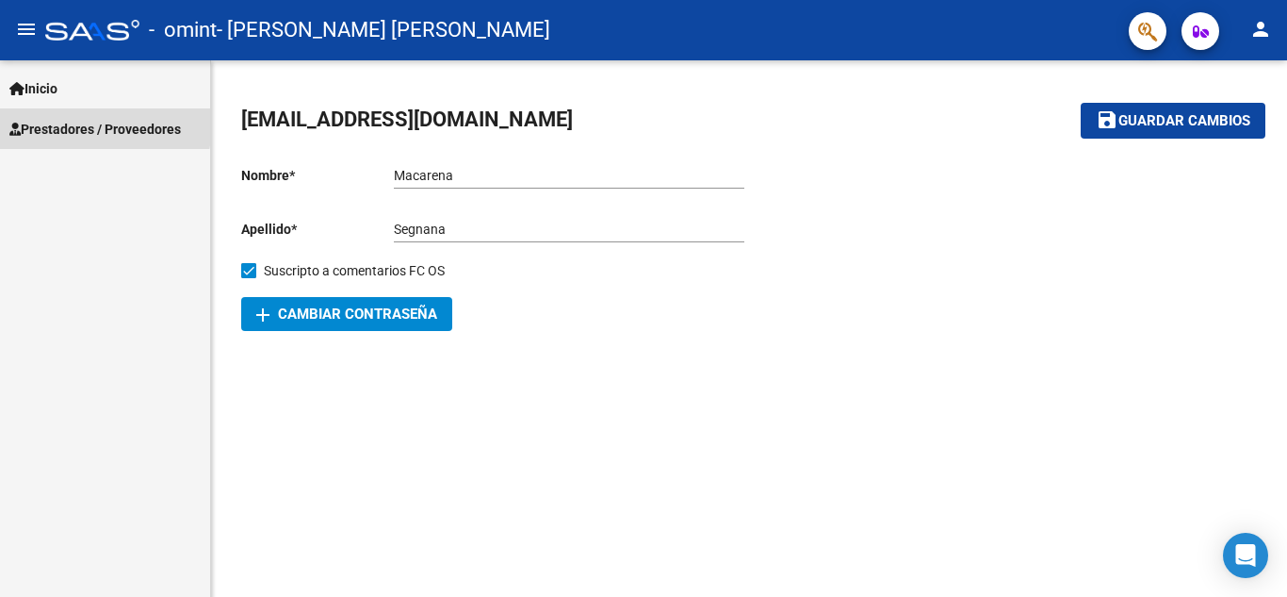
click at [48, 122] on span "Prestadores / Proveedores" at bounding box center [95, 129] width 172 height 21
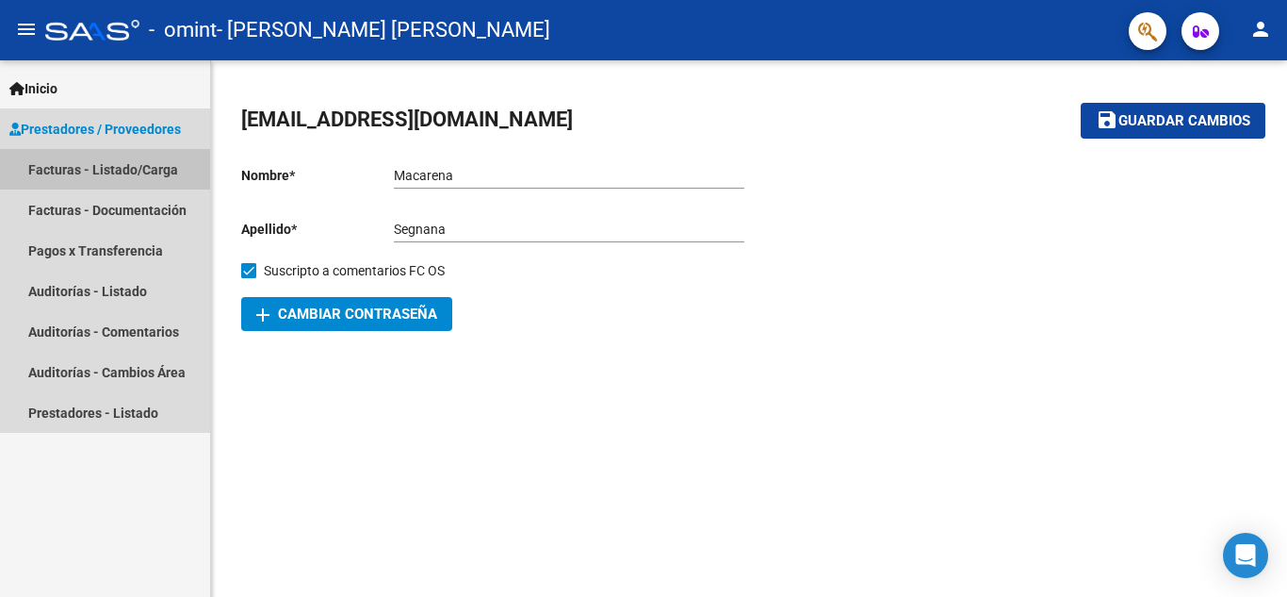
click at [91, 177] on link "Facturas - Listado/Carga" at bounding box center [105, 169] width 210 height 41
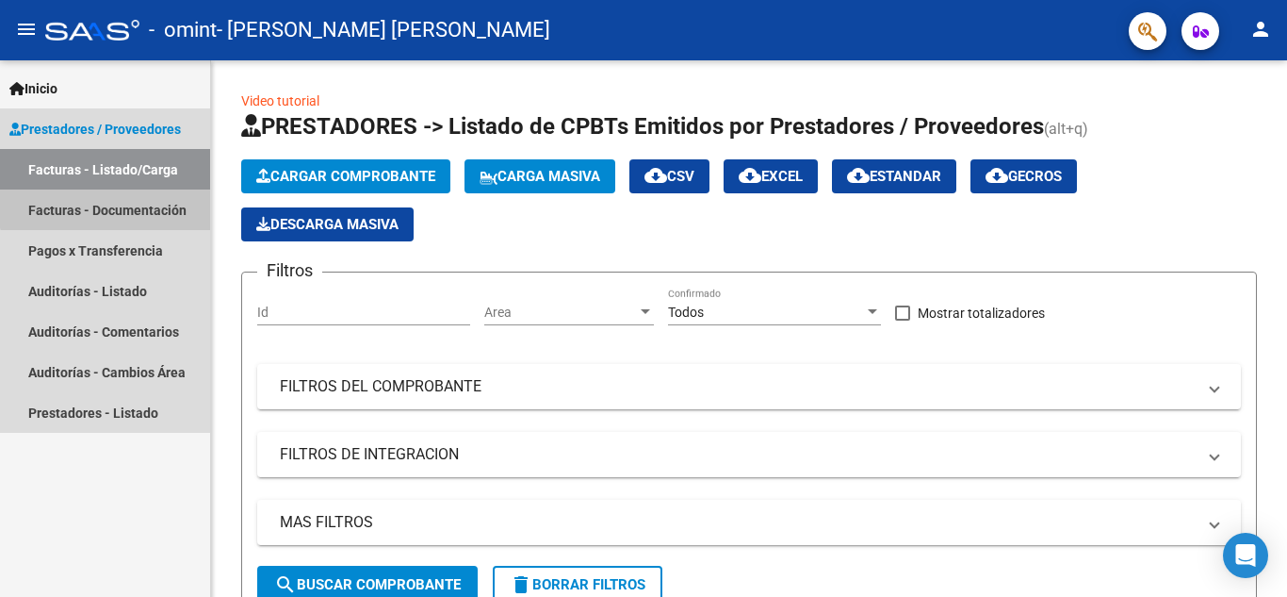
click at [133, 201] on link "Facturas - Documentación" at bounding box center [105, 209] width 210 height 41
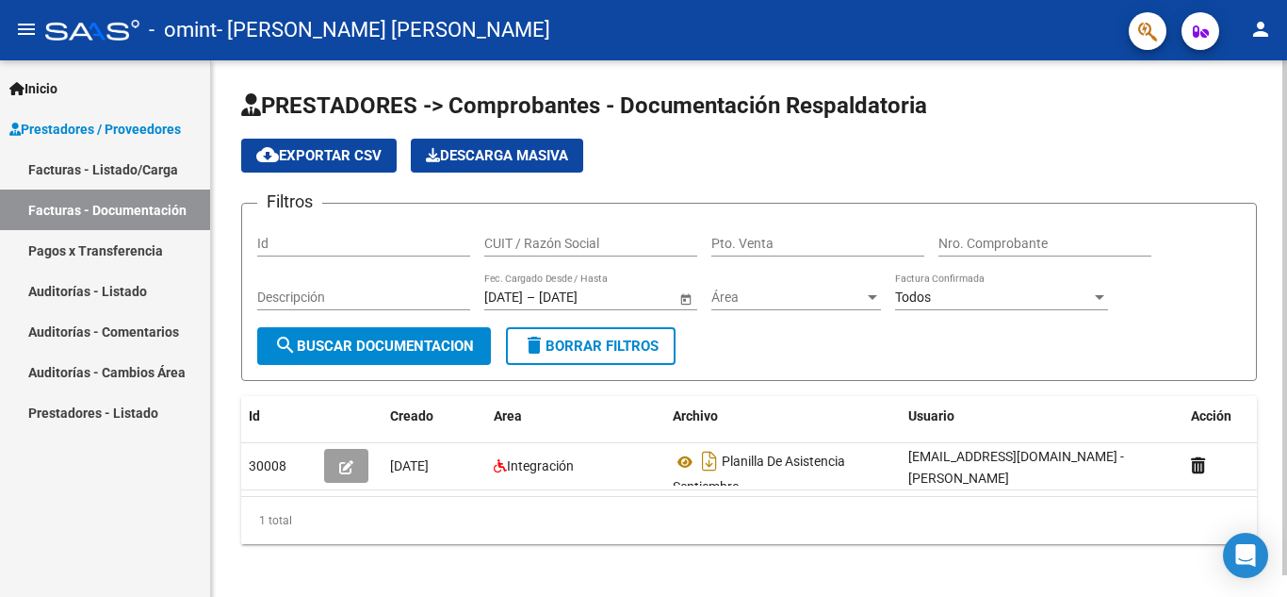
click at [1269, 159] on div "PRESTADORES -> Comprobantes - Documentación Respaldatoria cloud_download Export…" at bounding box center [749, 332] width 1076 height 544
